Goal: Transaction & Acquisition: Download file/media

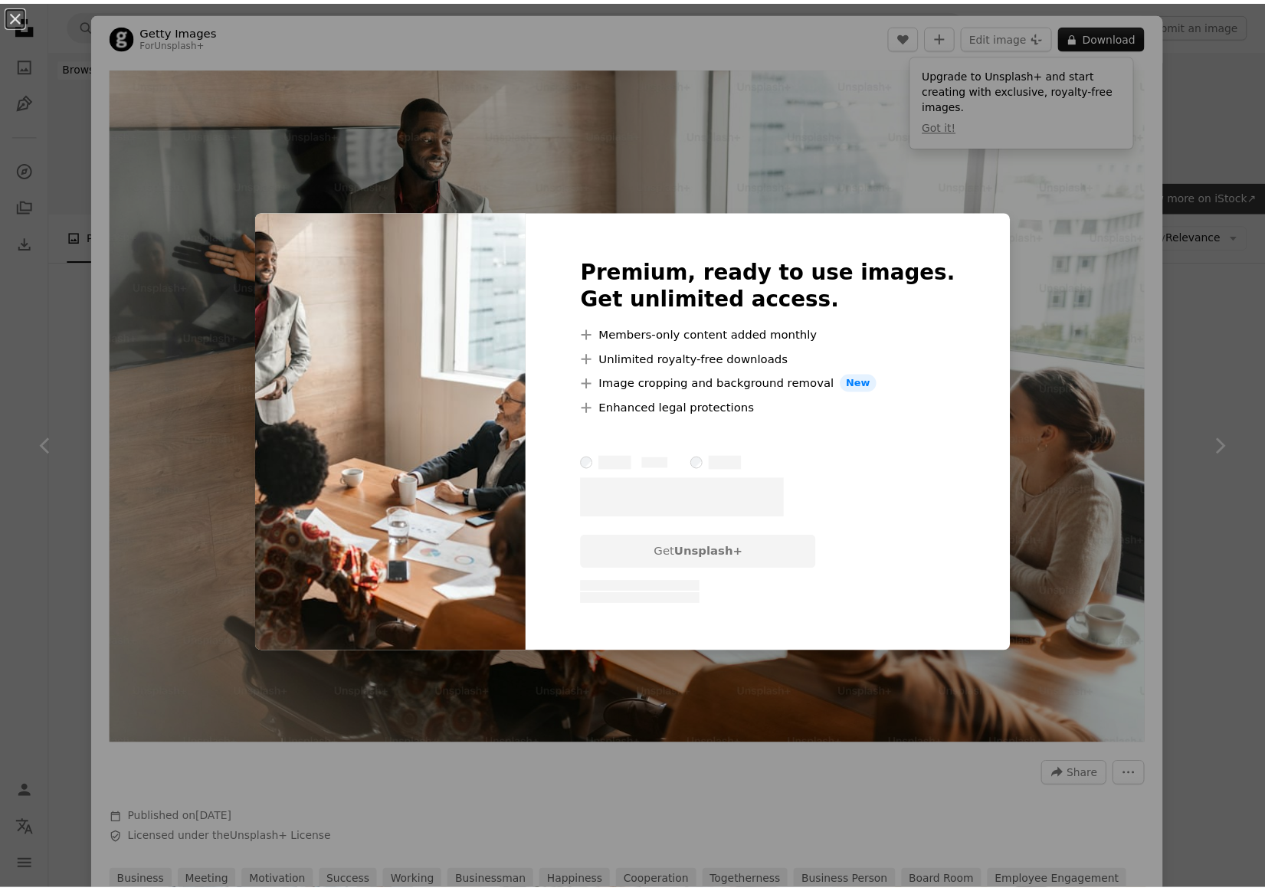
scroll to position [1379, 0]
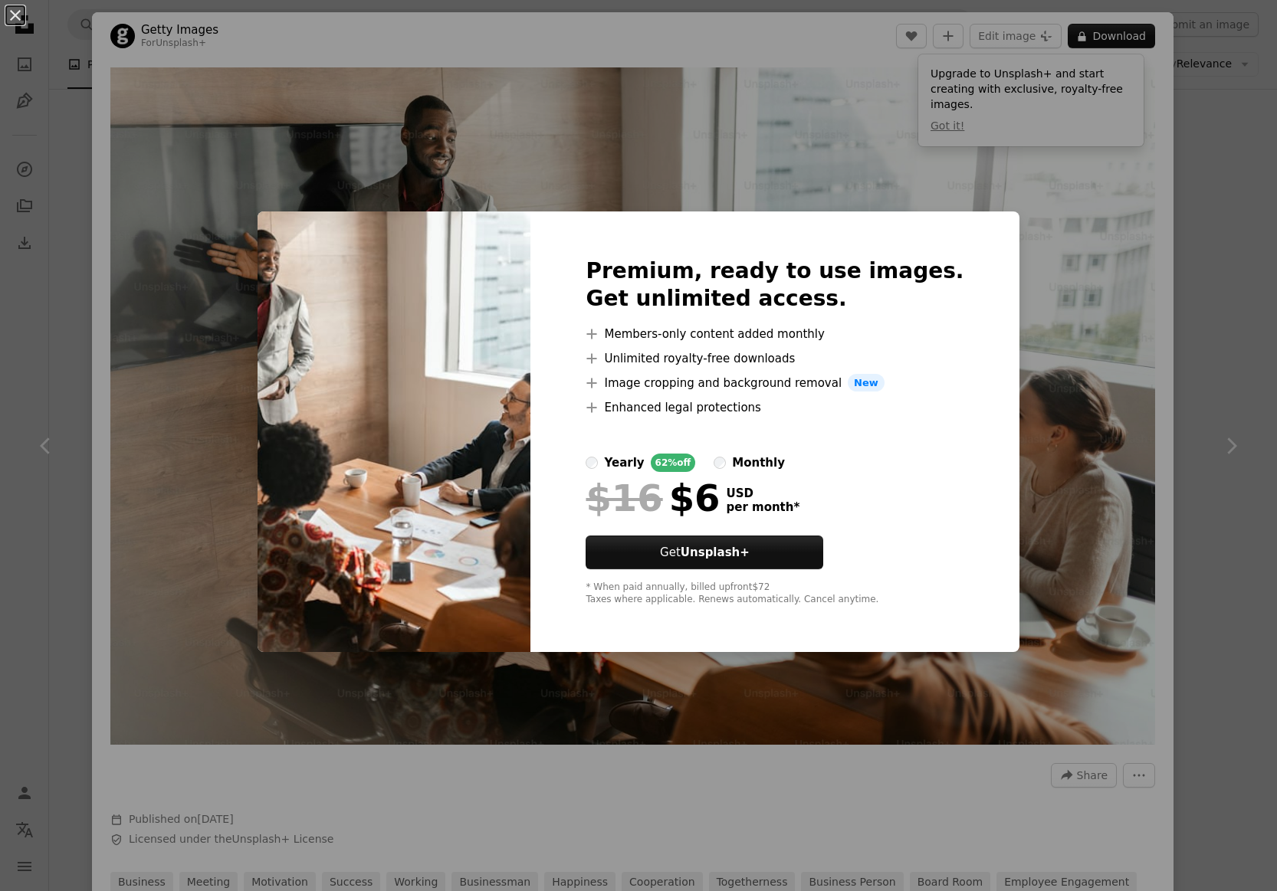
click at [1223, 212] on div "An X shape Premium, ready to use images. Get unlimited access. A plus sign Memb…" at bounding box center [638, 445] width 1277 height 891
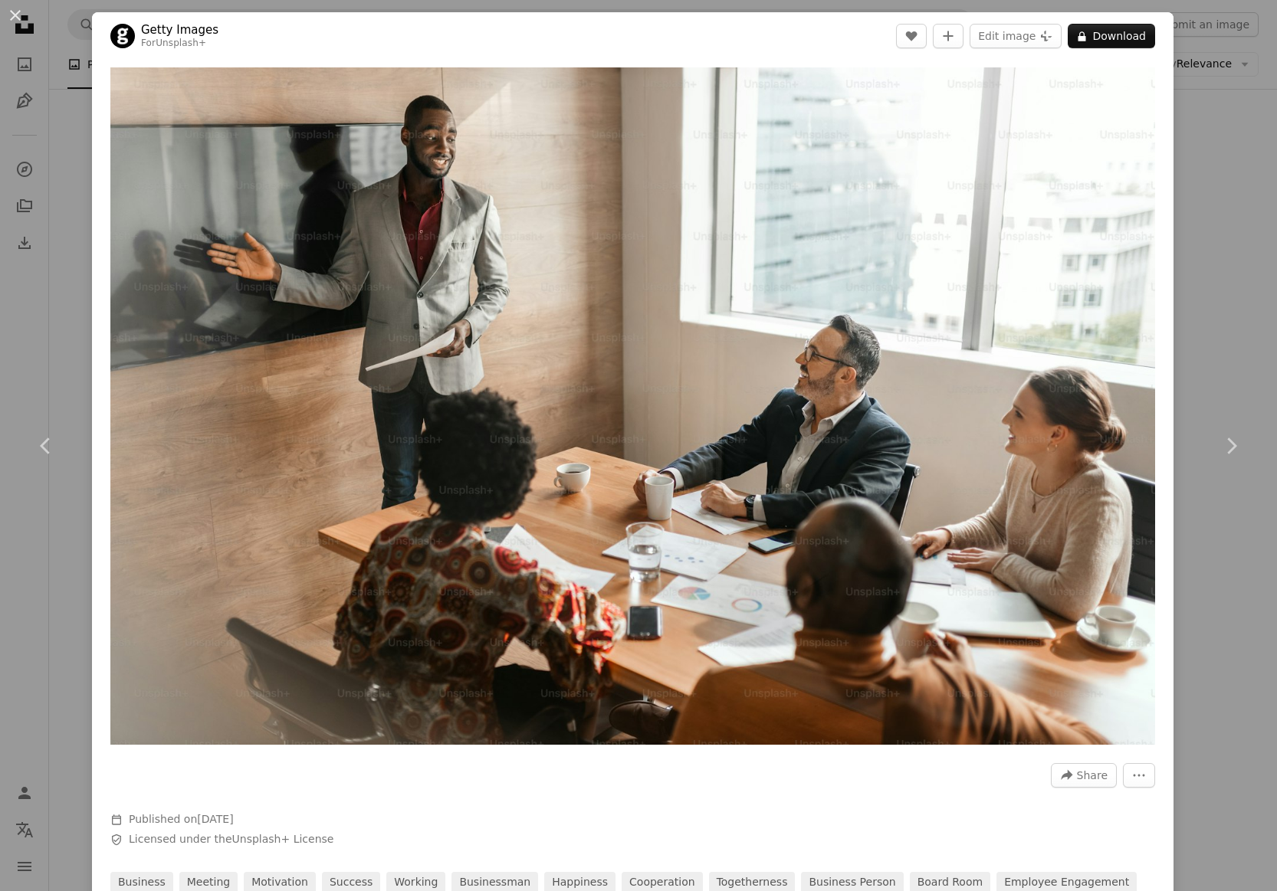
click at [1218, 200] on div "An X shape Chevron left Chevron right Getty Images For Unsplash+ A heart A plus…" at bounding box center [638, 445] width 1277 height 891
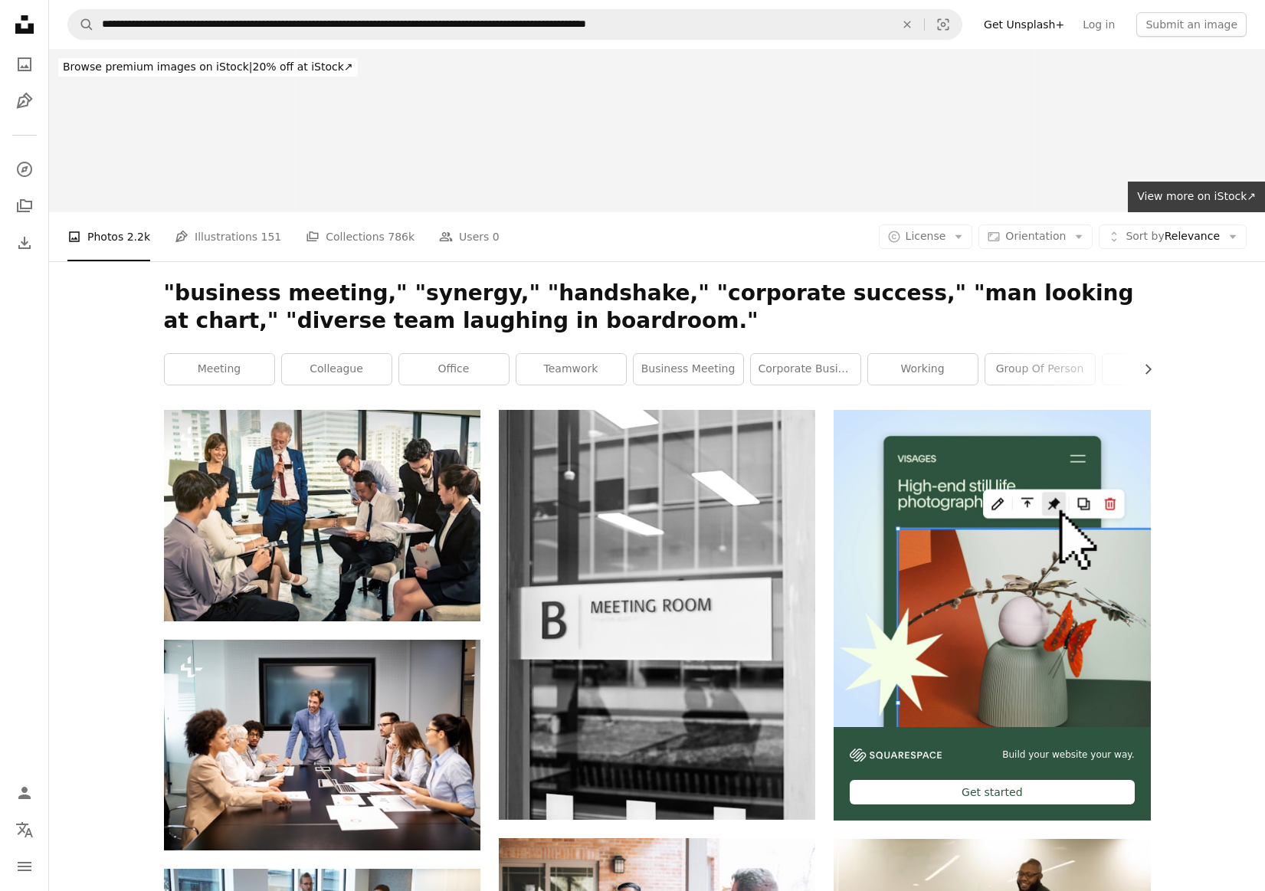
click at [945, 231] on span "License" at bounding box center [926, 236] width 41 height 12
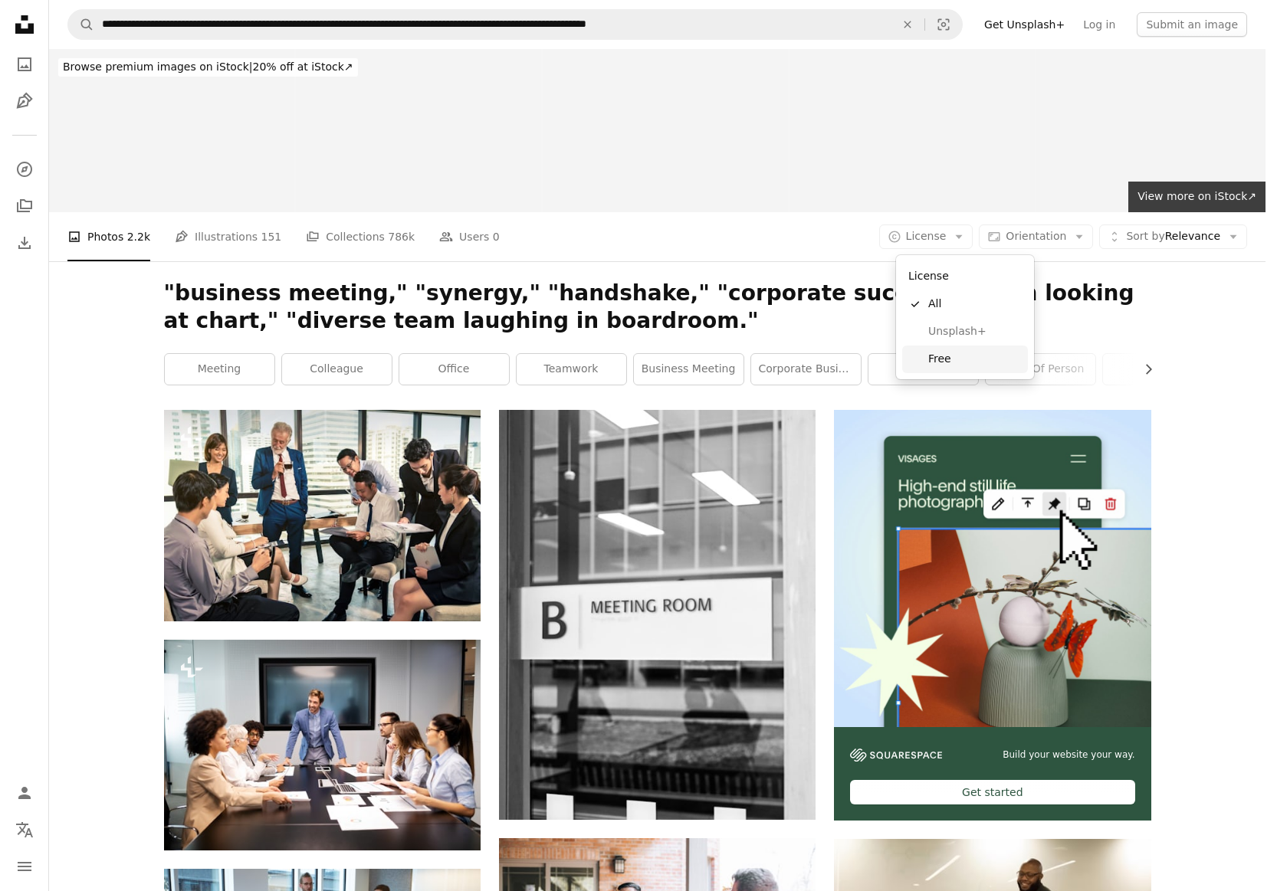
click at [978, 360] on span "Free" at bounding box center [974, 359] width 93 height 15
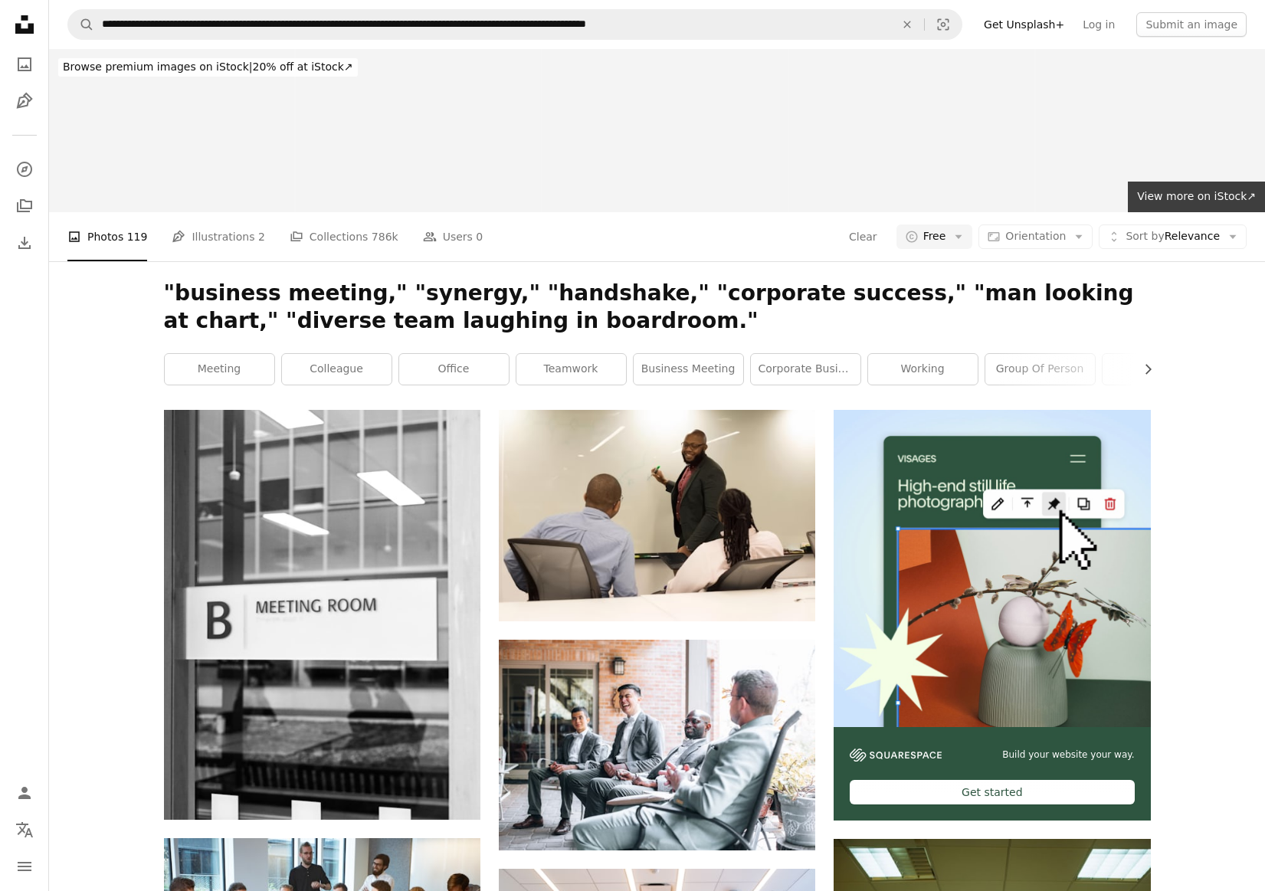
click at [677, 301] on h1 ""business meeting," "synergy," "handshake," "corporate success," "man looking a…" at bounding box center [657, 307] width 987 height 55
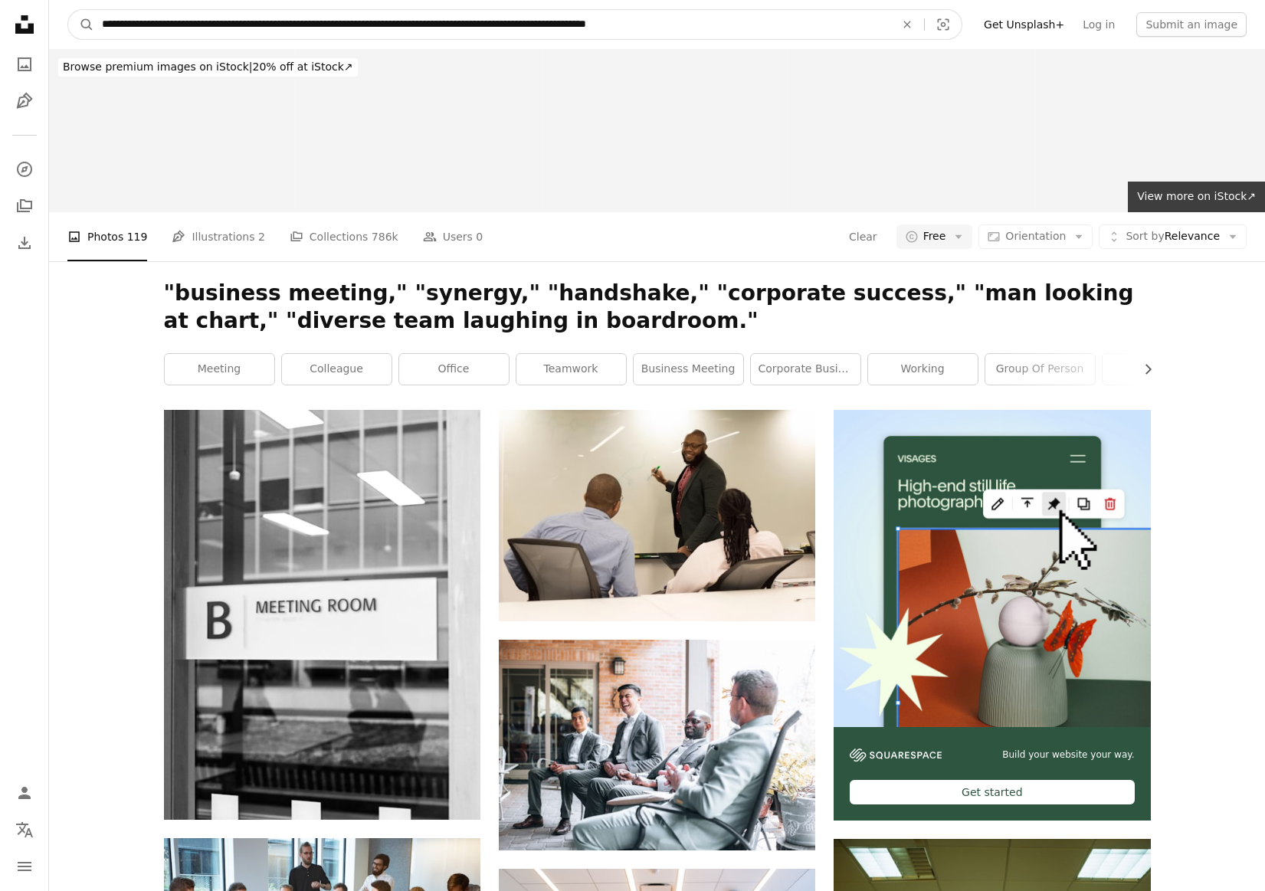
drag, startPoint x: 799, startPoint y: 25, endPoint x: -28, endPoint y: 25, distance: 827.6
paste input "Find visuals sitewide"
type input "**********"
click button "A magnifying glass" at bounding box center [81, 24] width 26 height 29
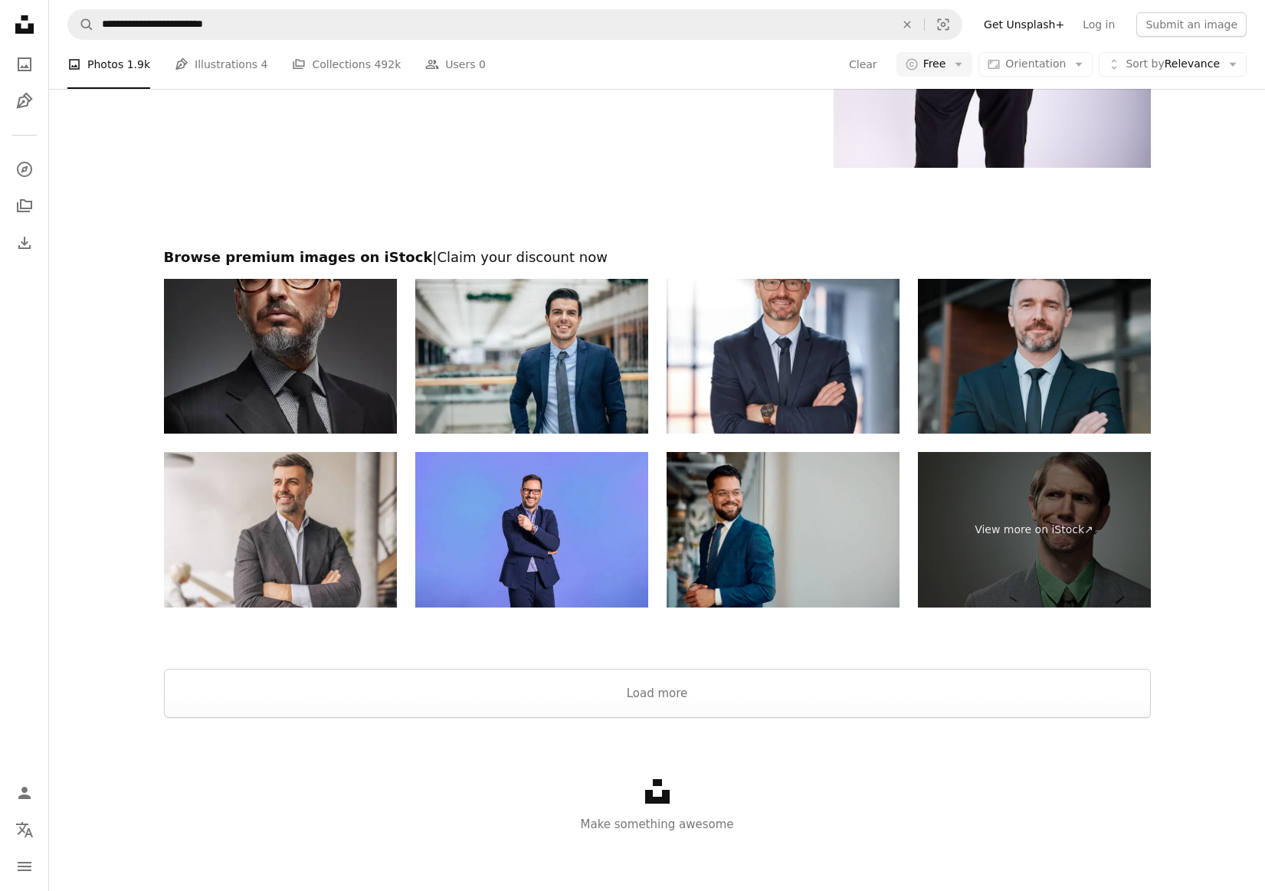
scroll to position [3058, 0]
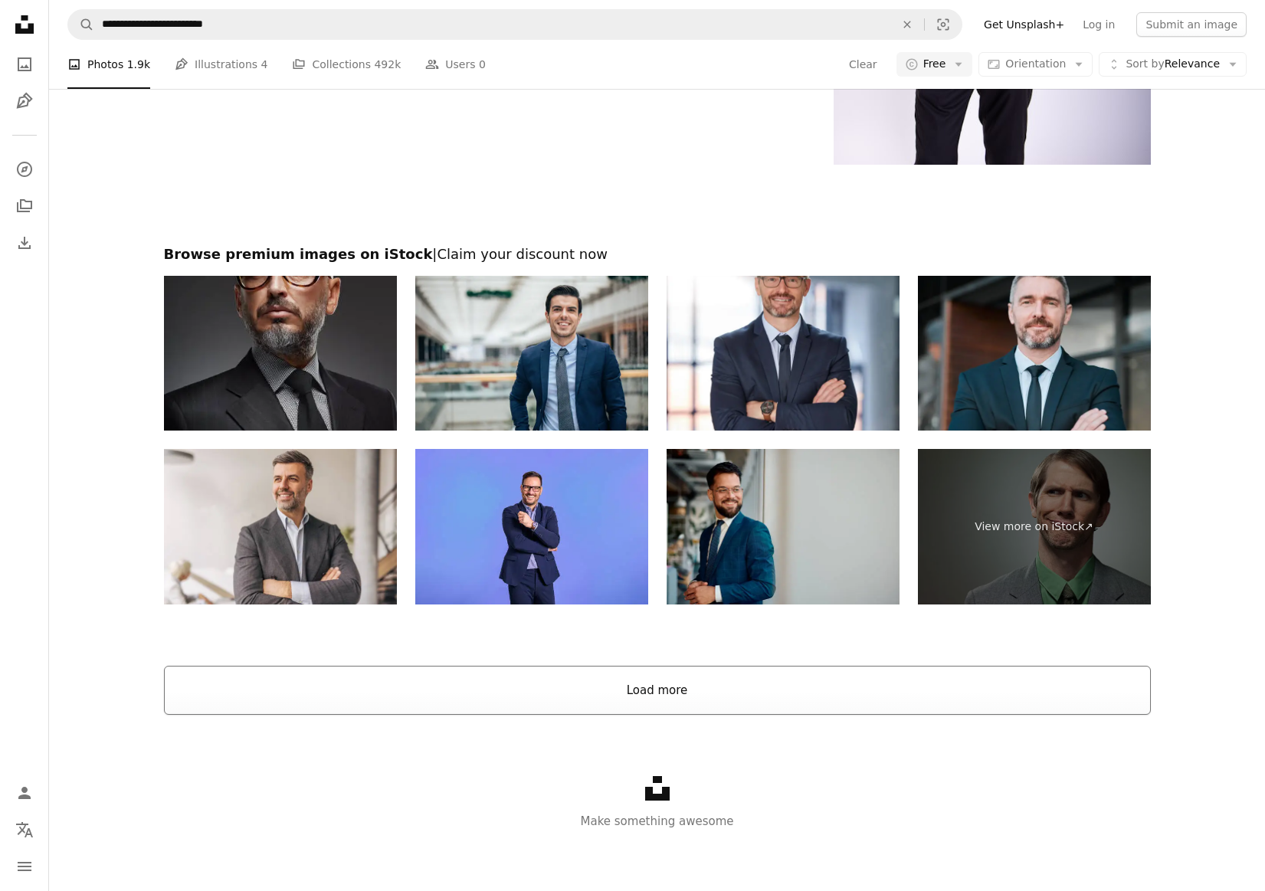
click at [857, 684] on button "Load more" at bounding box center [657, 690] width 987 height 49
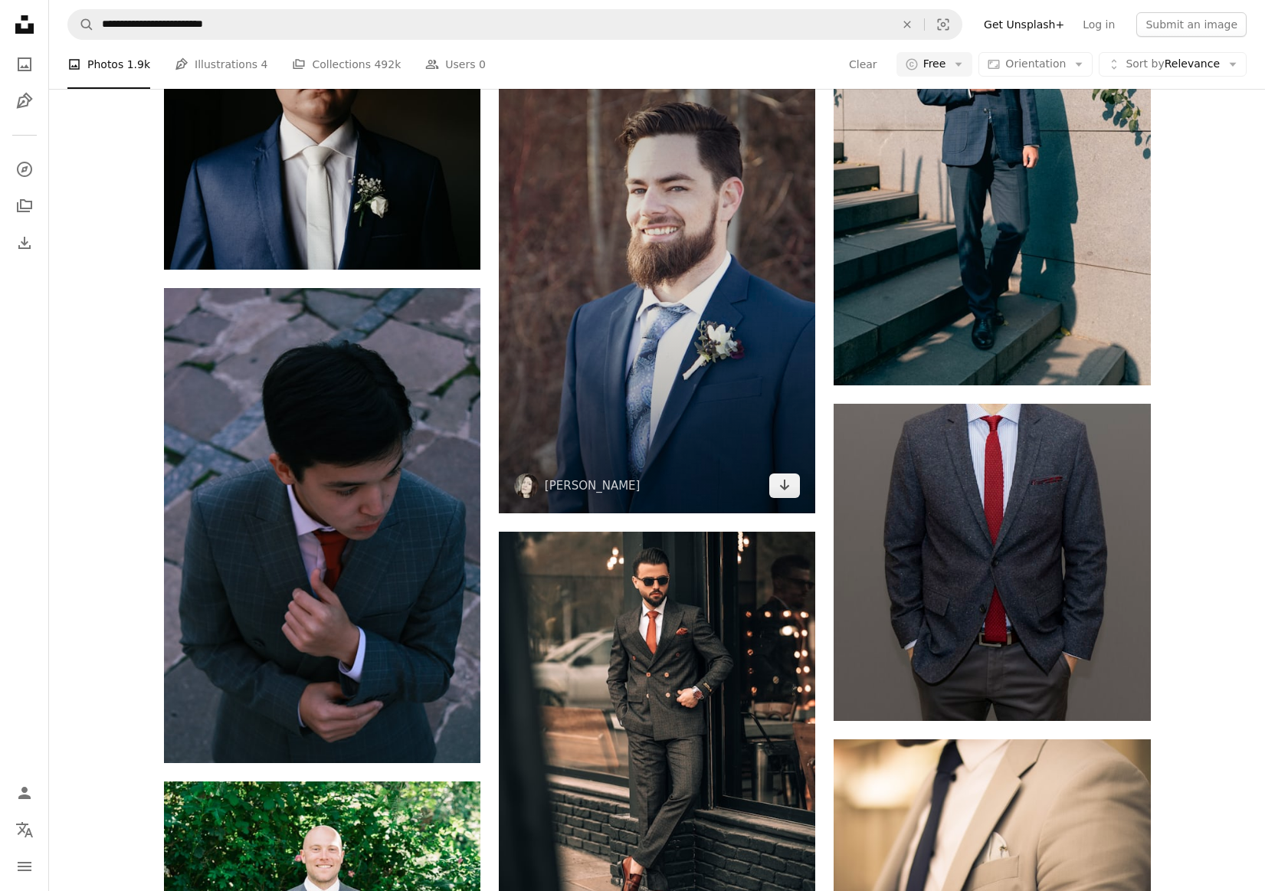
scroll to position [7042, 0]
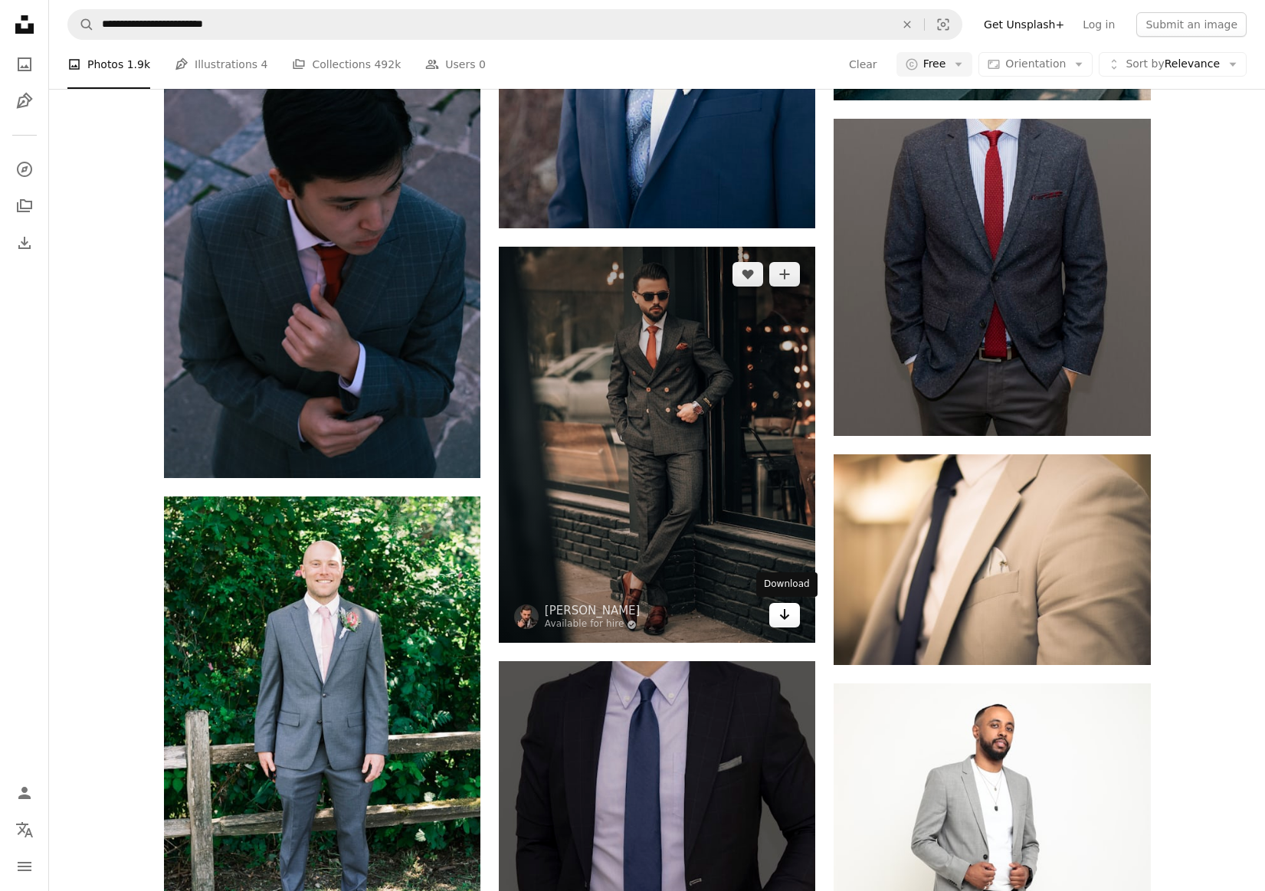
click at [789, 622] on icon "Arrow pointing down" at bounding box center [785, 614] width 12 height 18
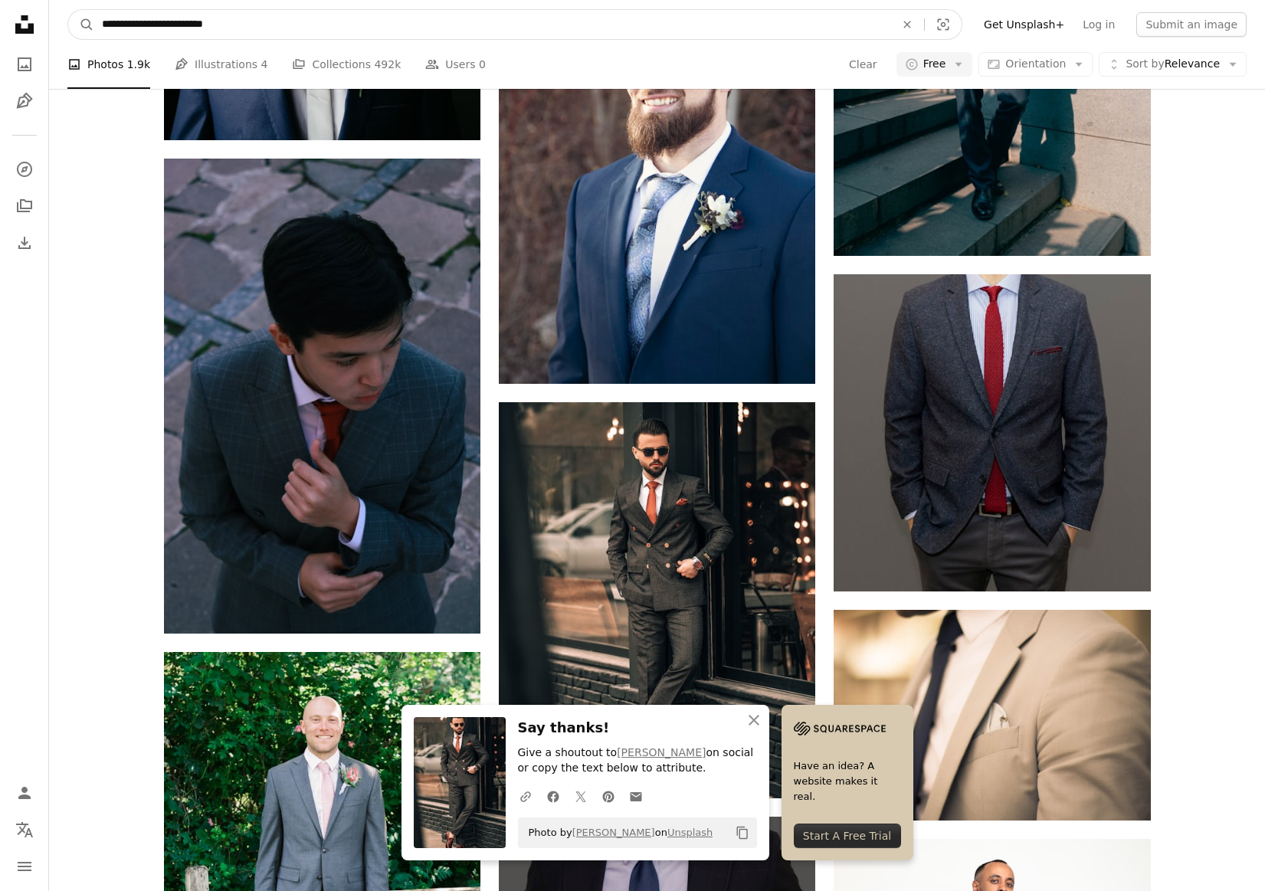
drag, startPoint x: 424, startPoint y: 38, endPoint x: 97, endPoint y: 64, distance: 328.2
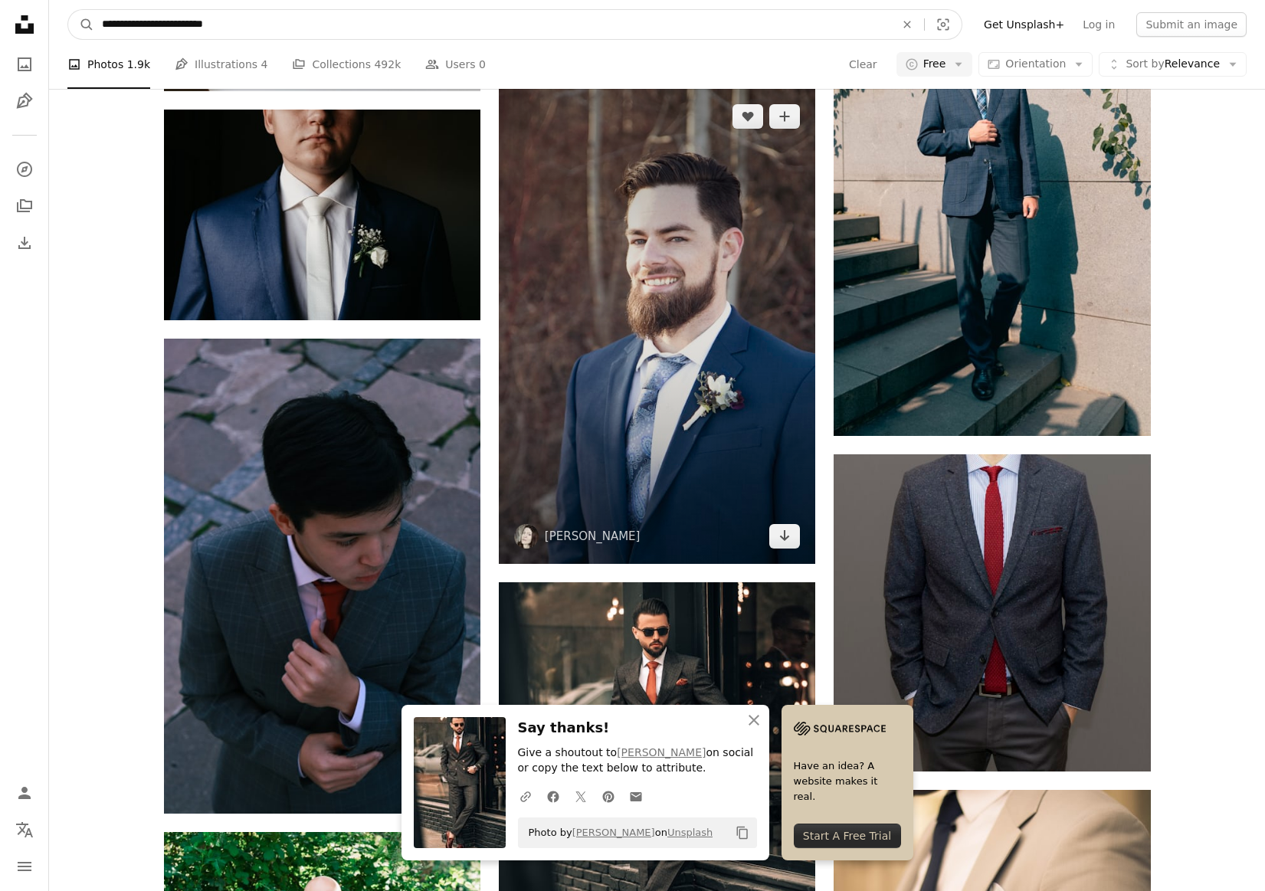
paste input "**********"
type input "**********"
click button "A magnifying glass" at bounding box center [81, 24] width 26 height 29
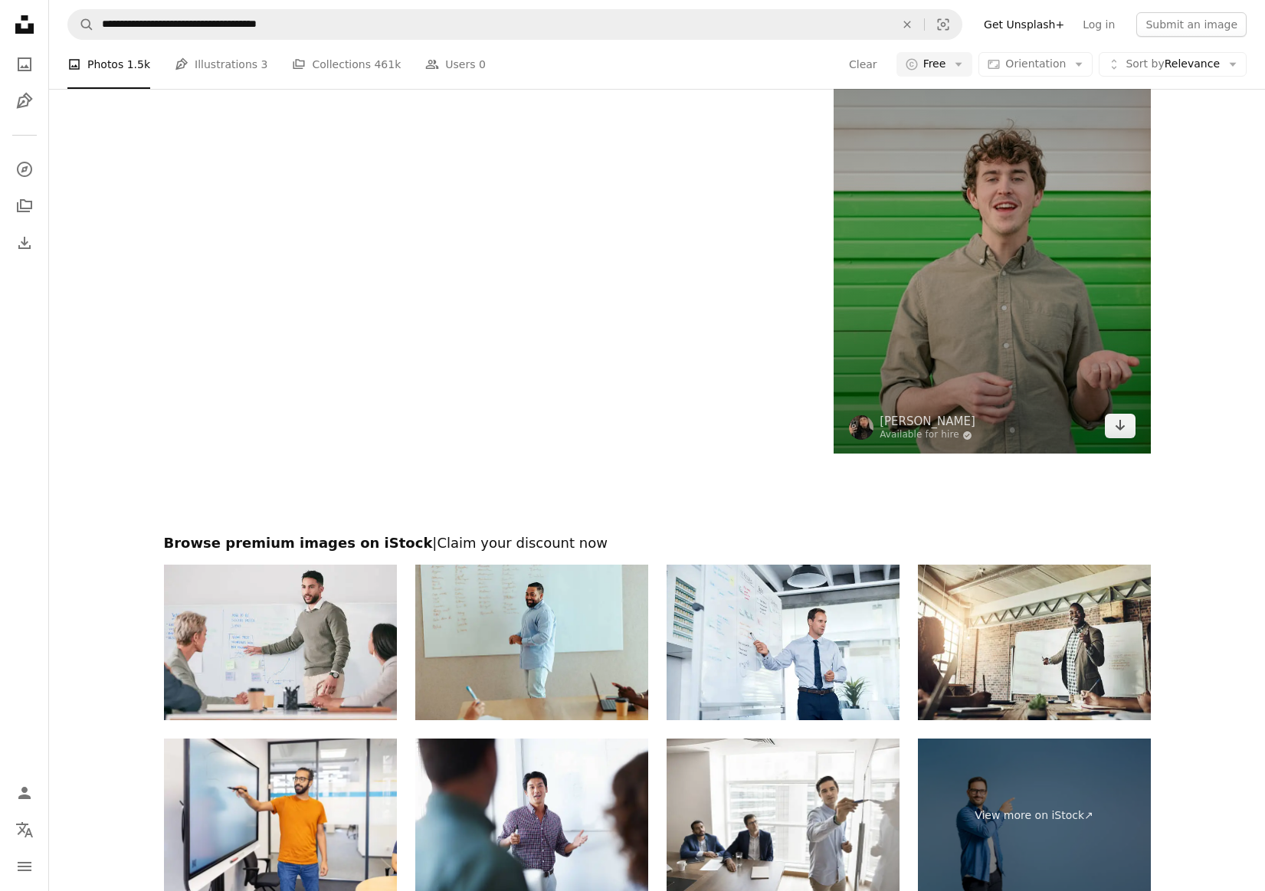
scroll to position [2925, 0]
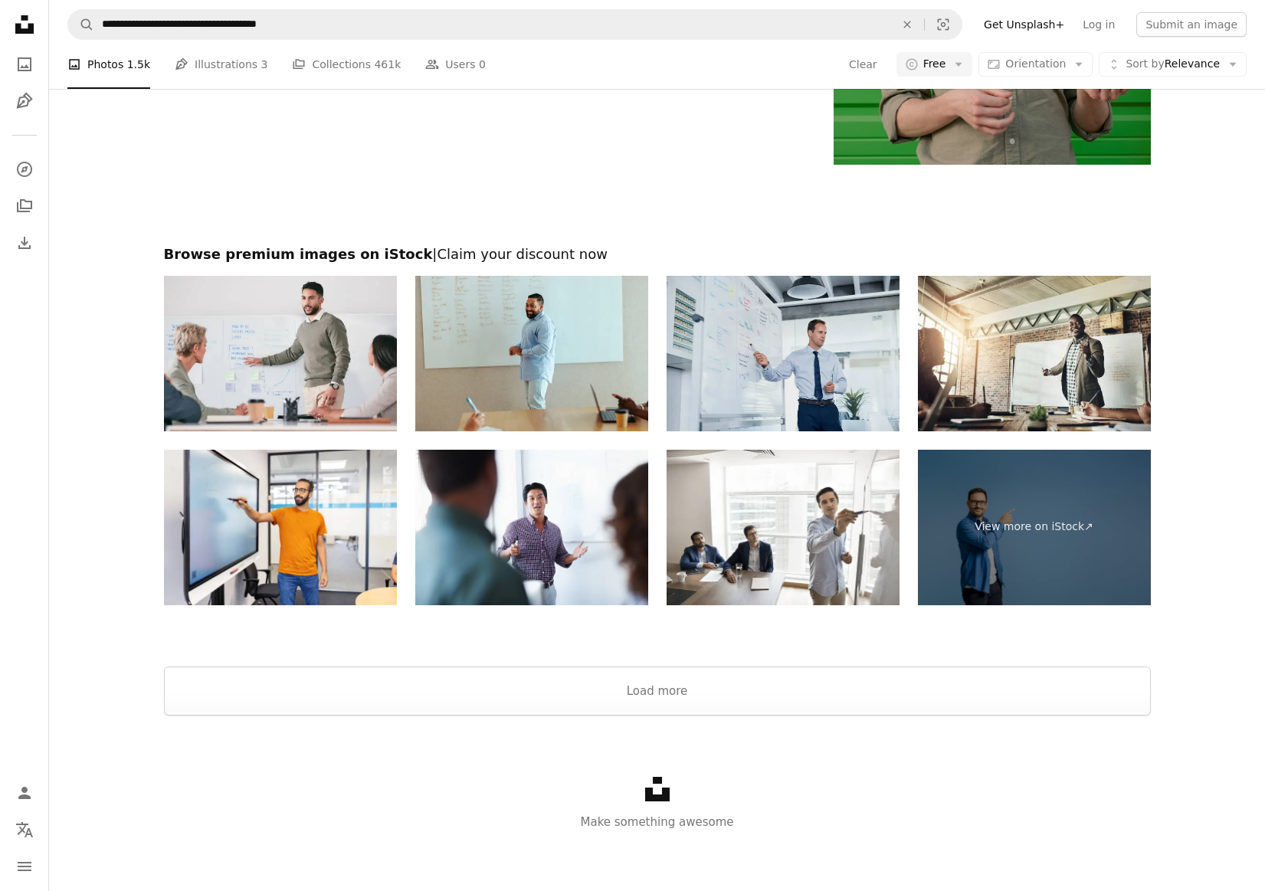
click at [822, 380] on img at bounding box center [783, 354] width 233 height 156
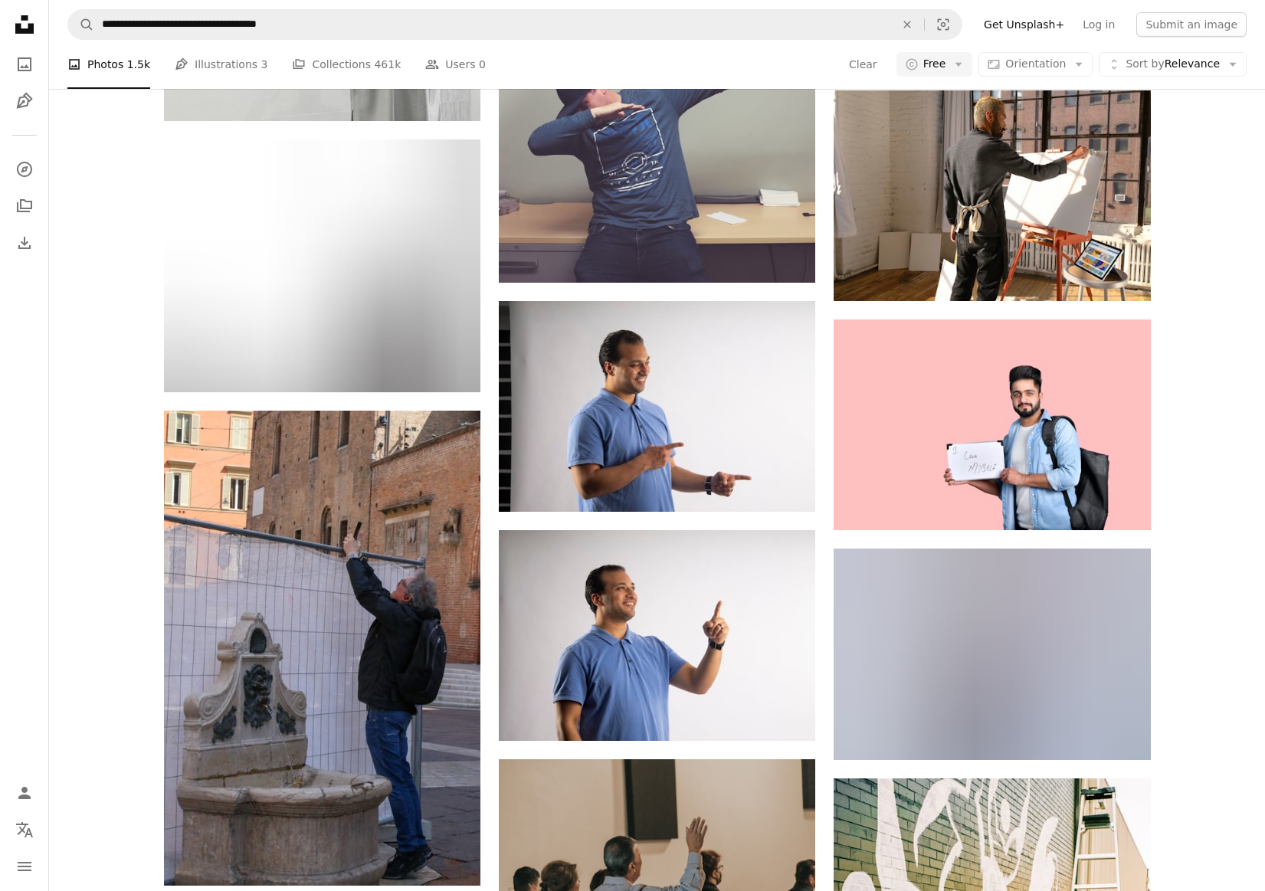
scroll to position [703, 0]
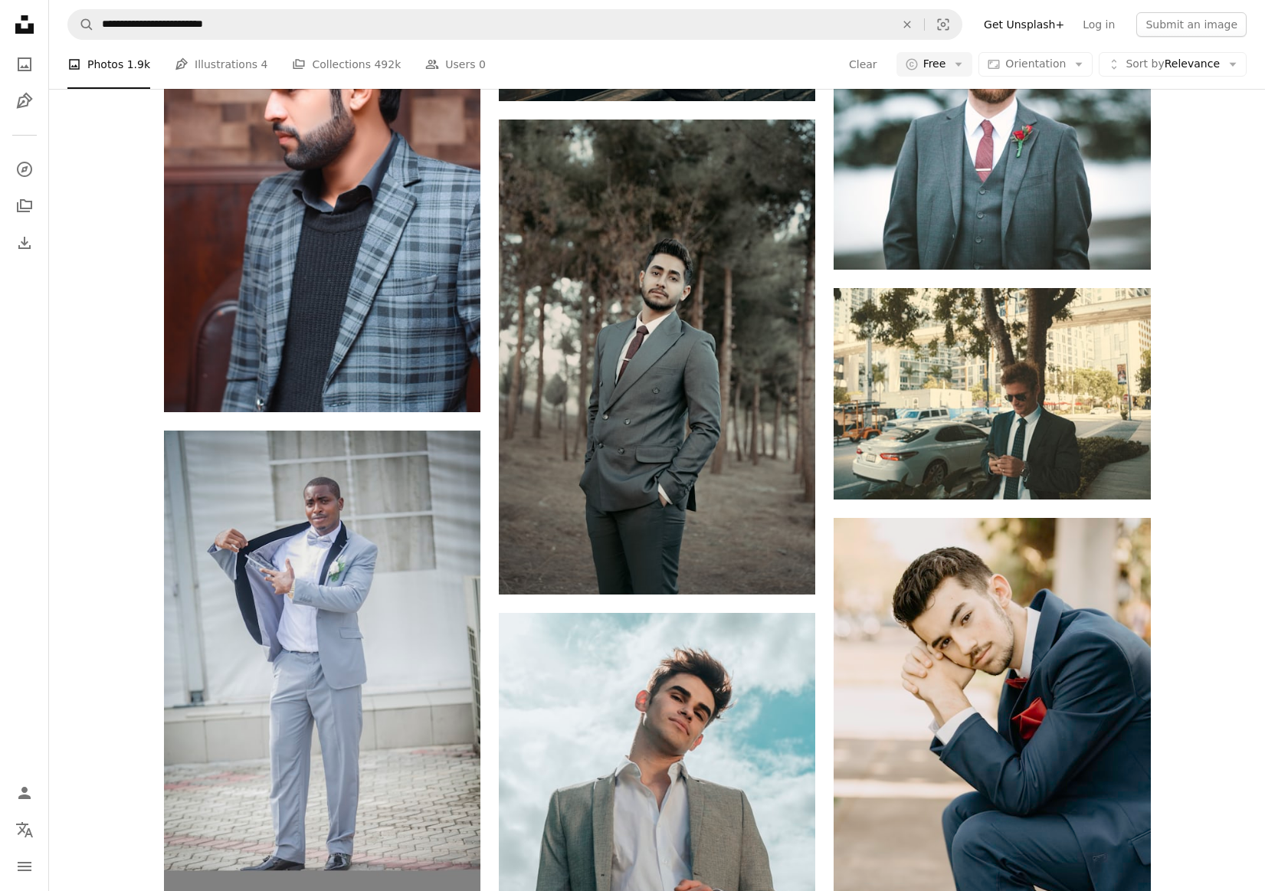
scroll to position [8700, 0]
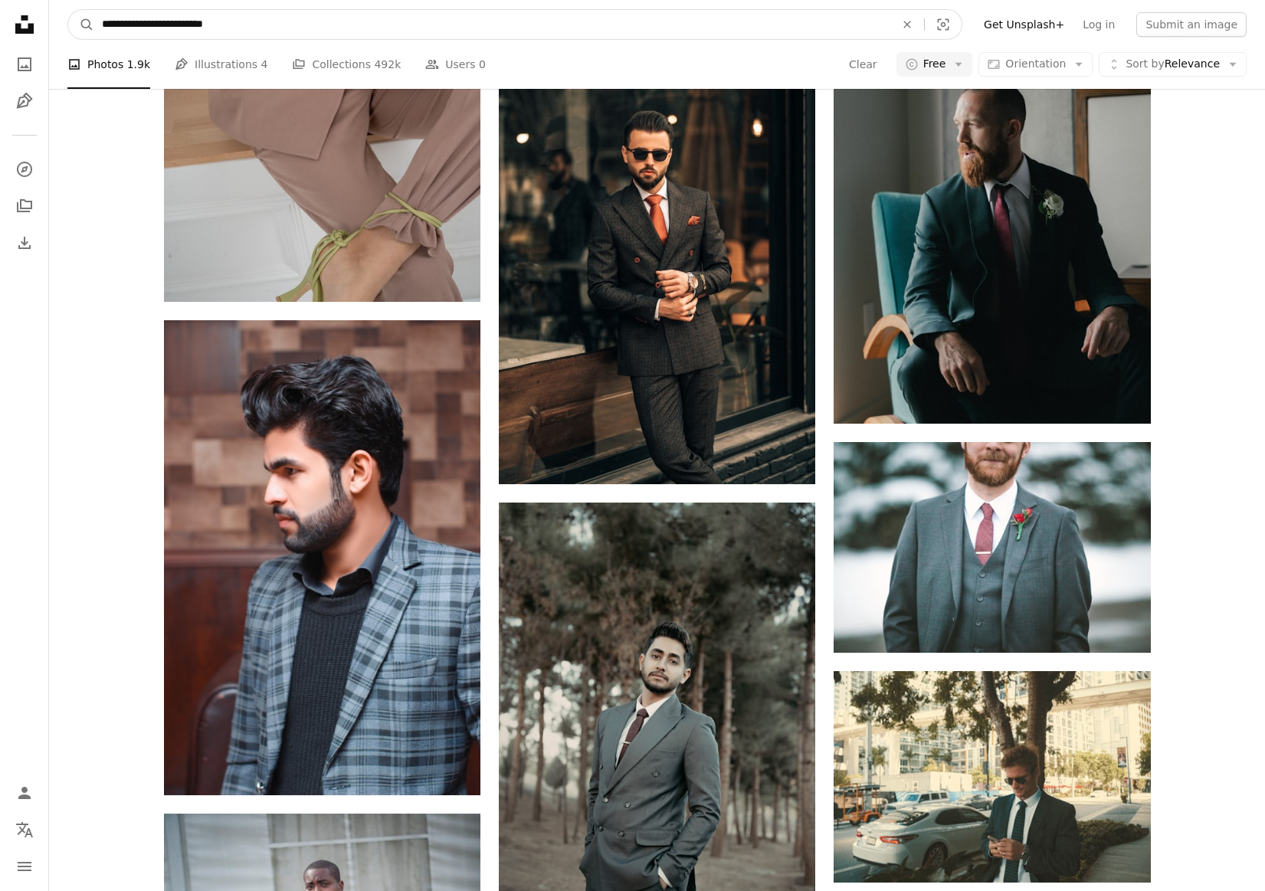
drag, startPoint x: 112, startPoint y: 28, endPoint x: 271, endPoint y: 38, distance: 159.8
click at [271, 38] on input "**********" at bounding box center [492, 24] width 796 height 29
